Goal: Information Seeking & Learning: Understand process/instructions

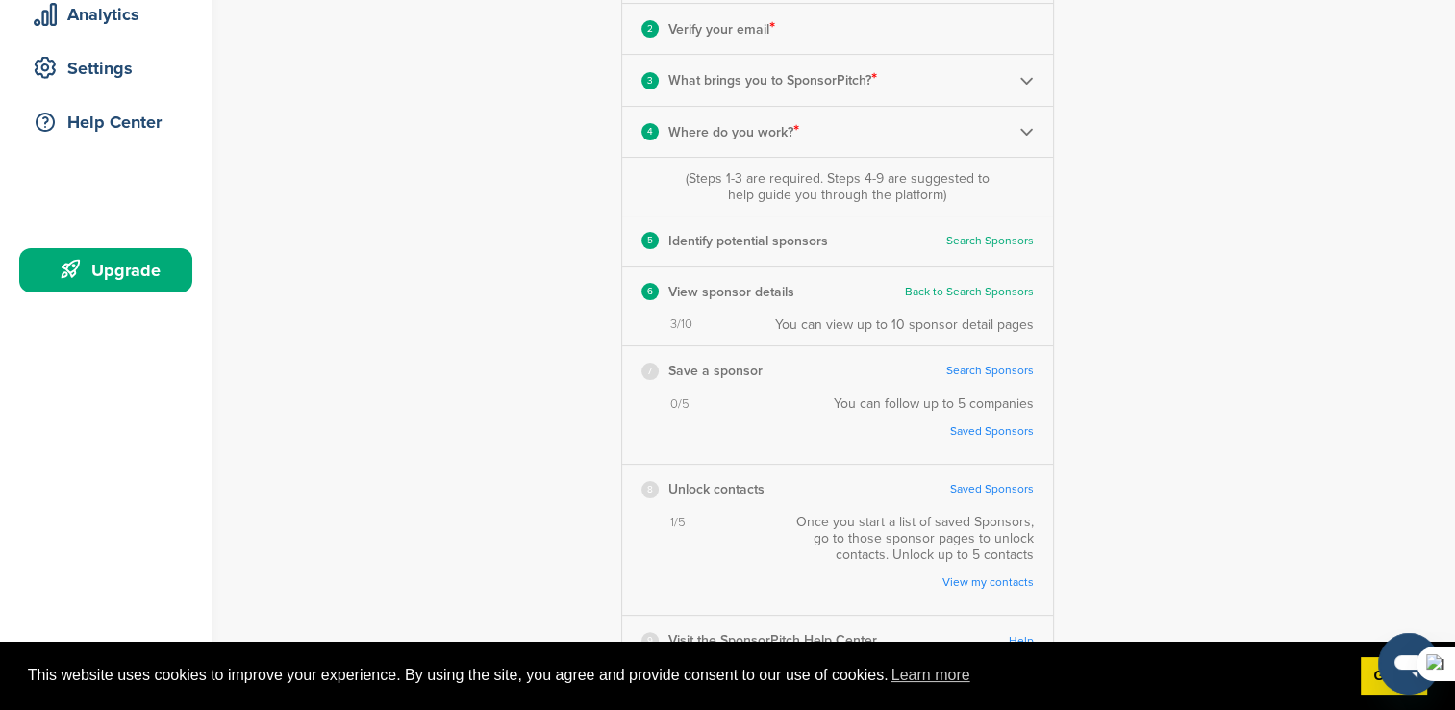
scroll to position [385, 0]
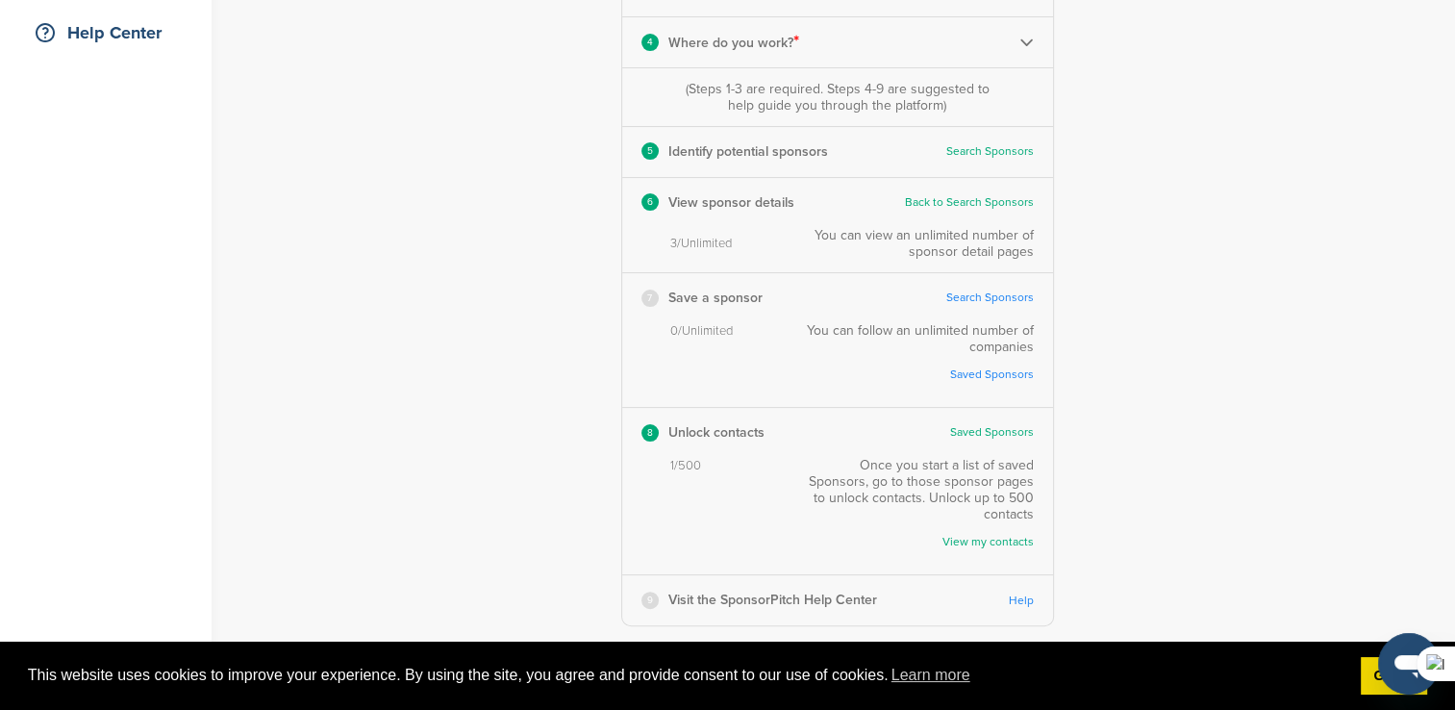
scroll to position [769, 0]
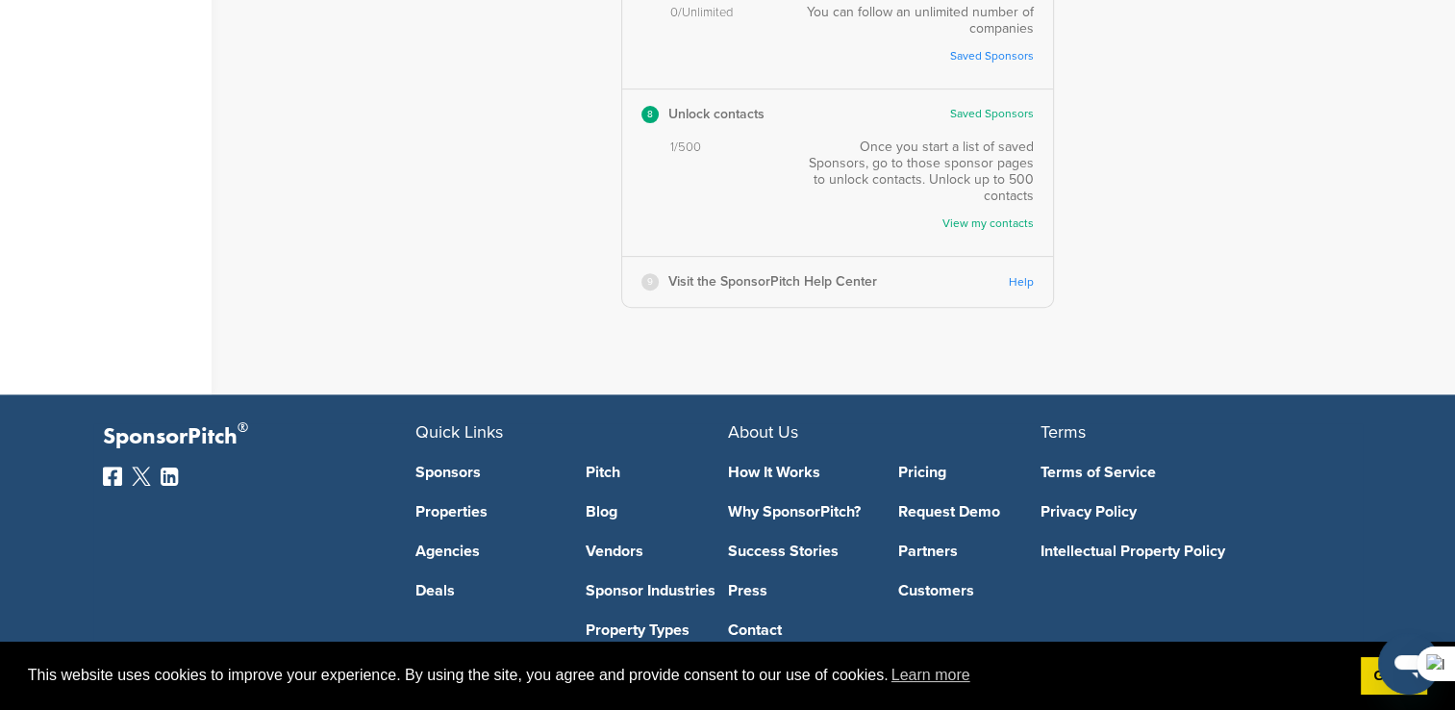
click at [1018, 278] on link "Help" at bounding box center [1021, 282] width 25 height 14
